Goal: Check status: Check status

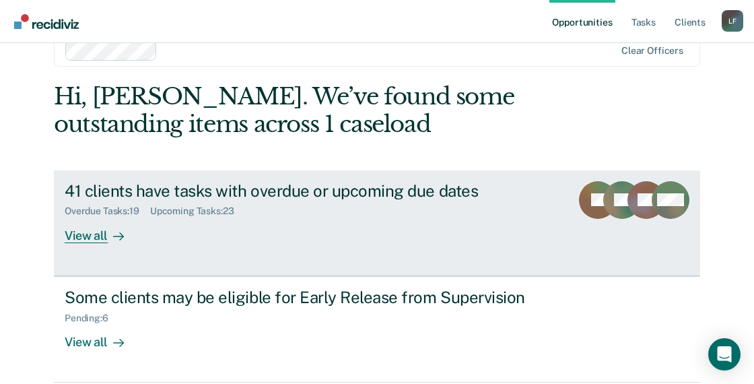
scroll to position [44, 0]
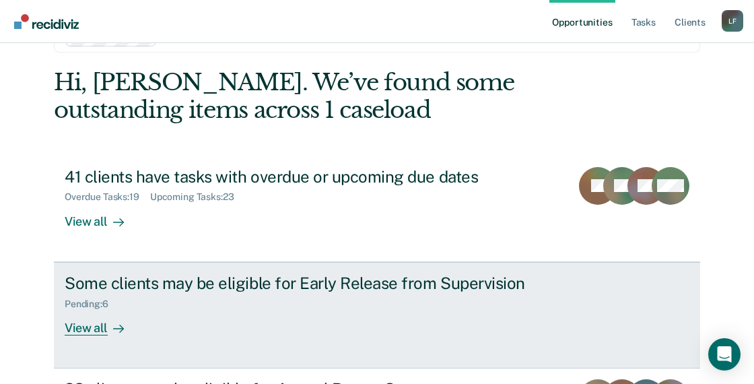
click at [186, 288] on div "Some clients may be eligible for Early Release from Supervision" at bounding box center [301, 283] width 473 height 20
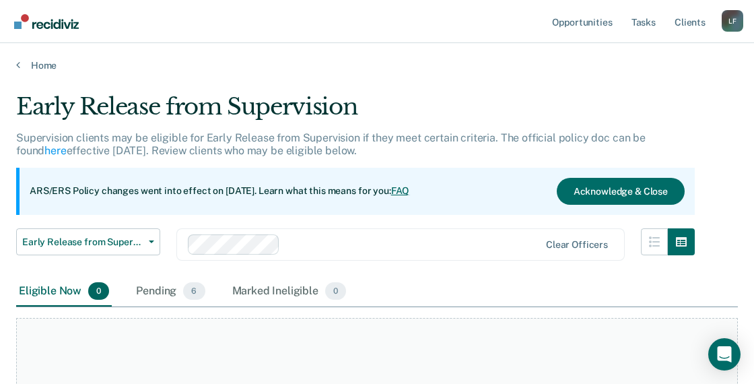
scroll to position [135, 0]
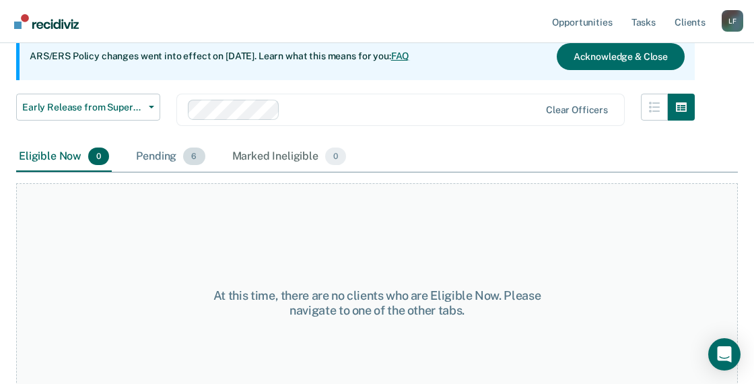
click at [175, 159] on div "Pending 6" at bounding box center [170, 157] width 74 height 30
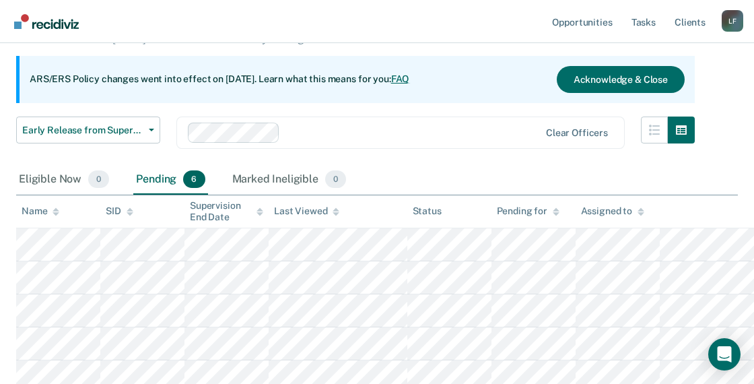
scroll to position [26, 0]
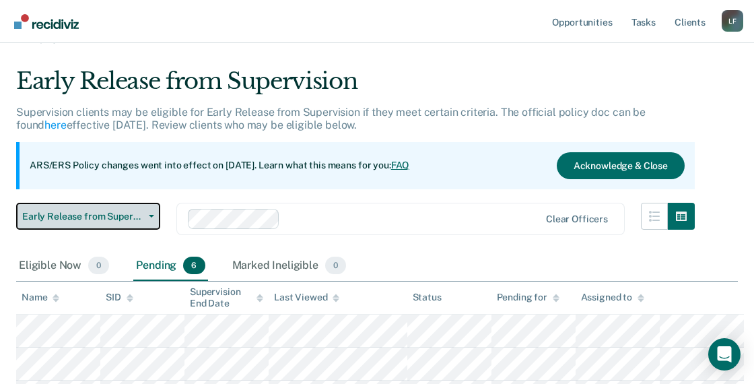
click at [129, 211] on span "Early Release from Supervision" at bounding box center [82, 216] width 121 height 11
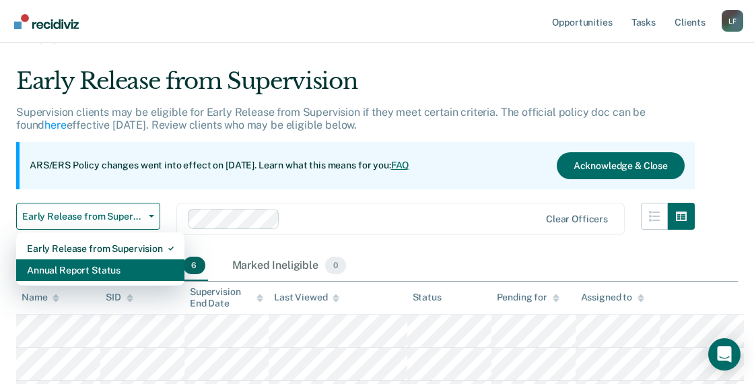
drag, startPoint x: 90, startPoint y: 267, endPoint x: 123, endPoint y: 263, distance: 33.2
click at [89, 267] on div "Annual Report Status" at bounding box center [100, 270] width 147 height 22
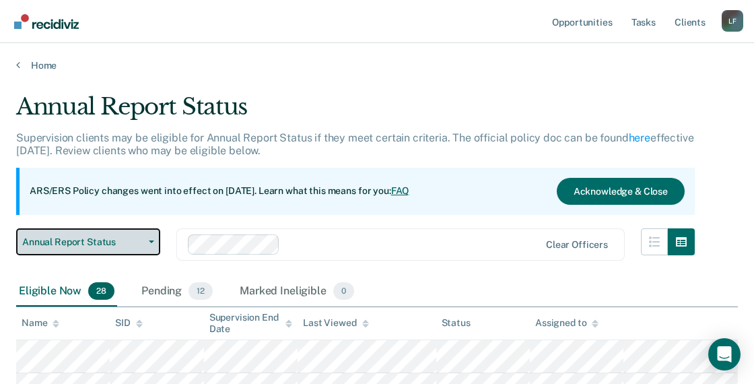
scroll to position [179, 0]
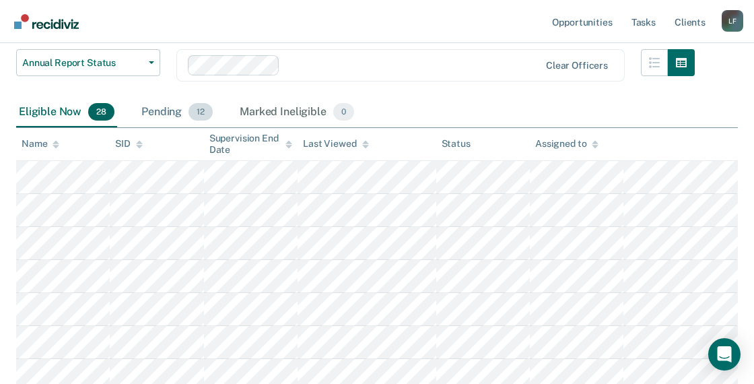
click at [199, 103] on span "12" at bounding box center [201, 112] width 24 height 18
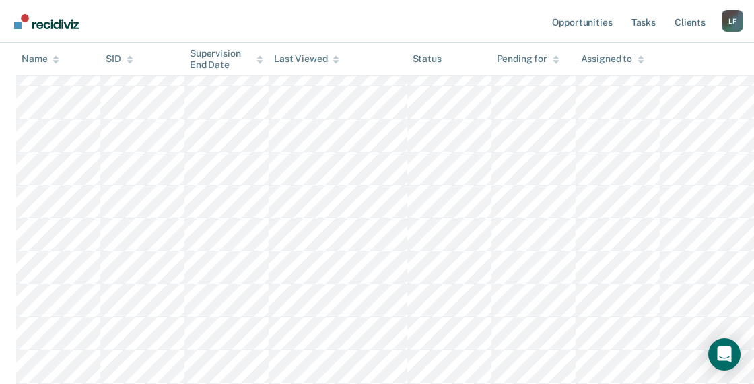
scroll to position [269, 0]
